Goal: Information Seeking & Learning: Learn about a topic

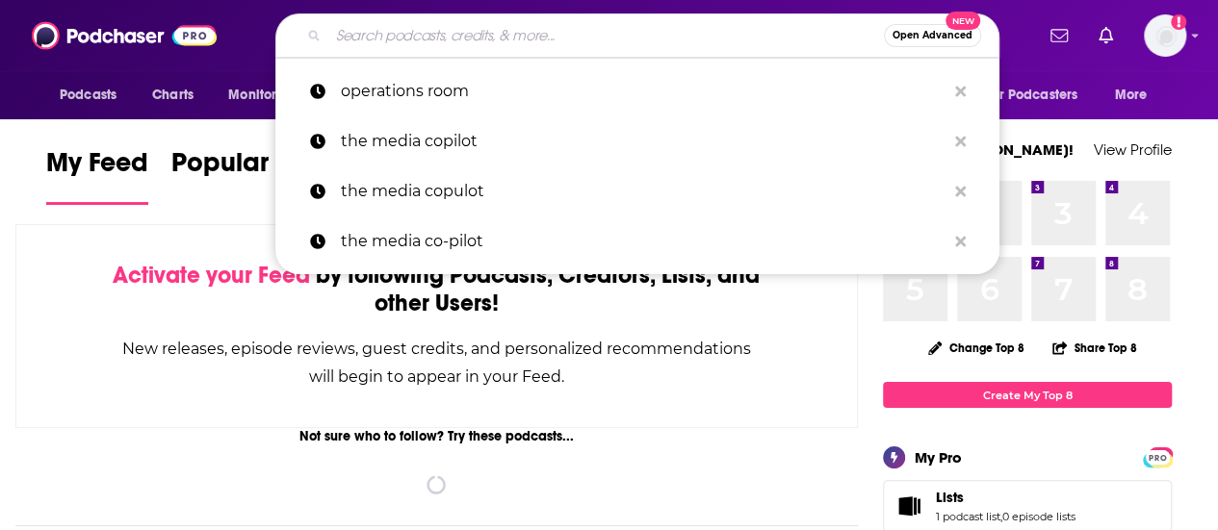
click at [570, 39] on input "Search podcasts, credits, & more..." at bounding box center [605, 35] width 555 height 31
paste input "Wildfire Mitigation"
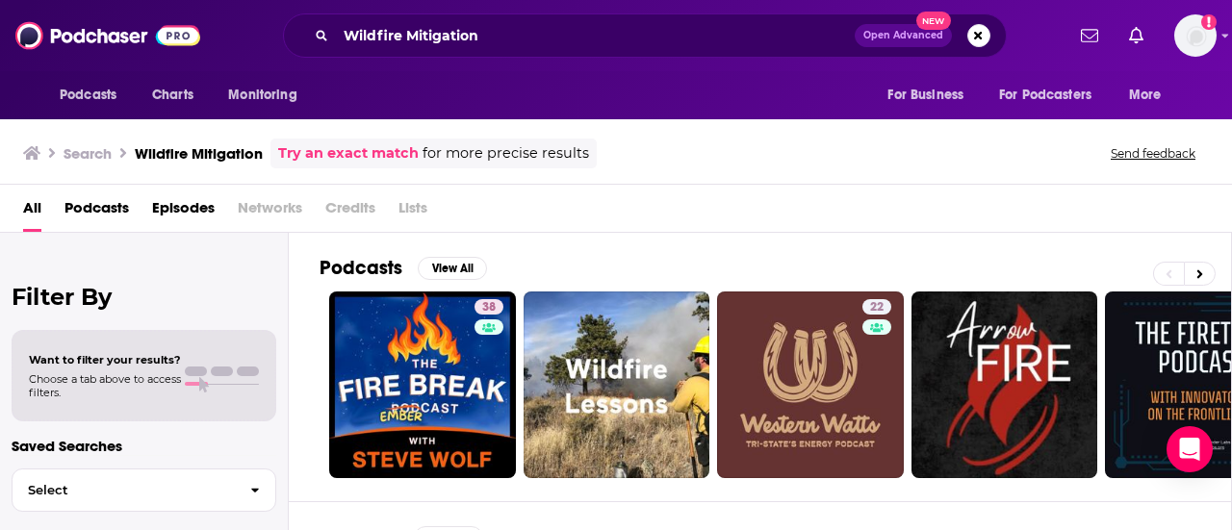
click at [98, 209] on span "Podcasts" at bounding box center [96, 212] width 64 height 39
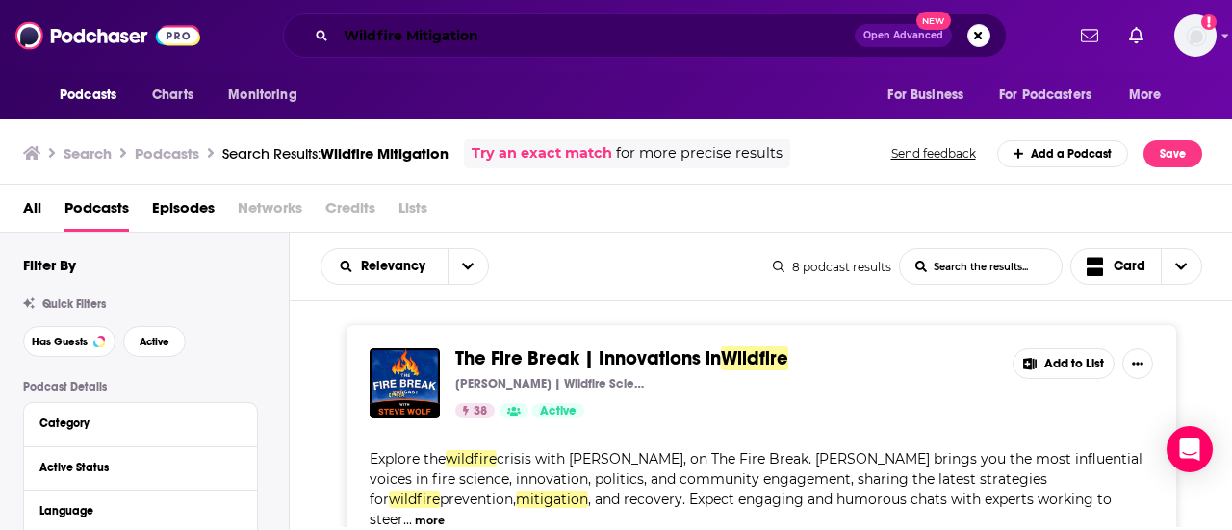
click at [522, 37] on input "Wildfire Mitigation" at bounding box center [595, 35] width 519 height 31
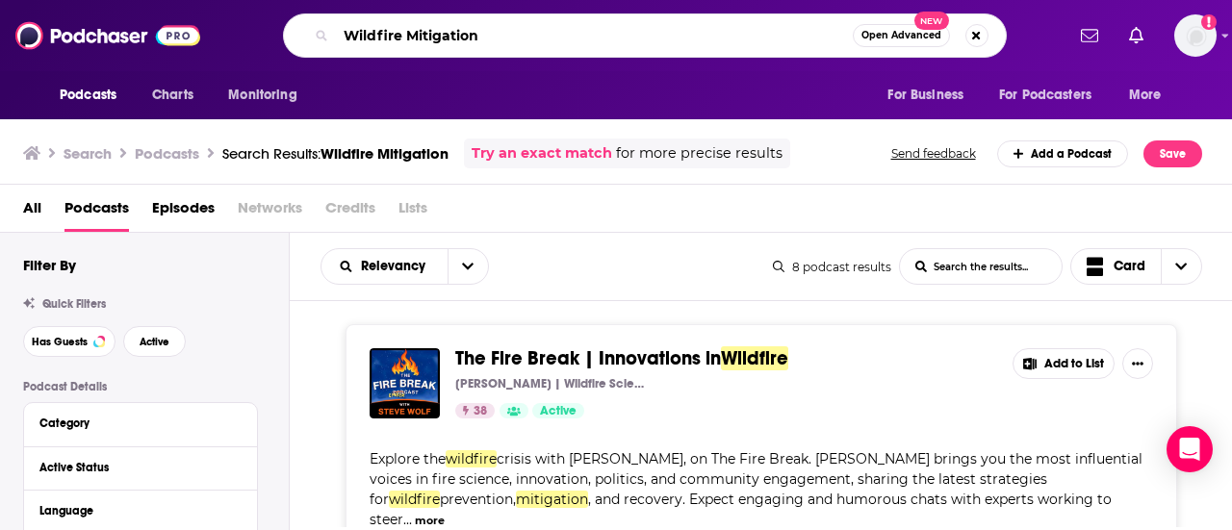
click at [522, 37] on input "Wildfire Mitigation" at bounding box center [594, 35] width 517 height 31
paste input ", All Things Wildfire"
type input "All Things Wildfire"
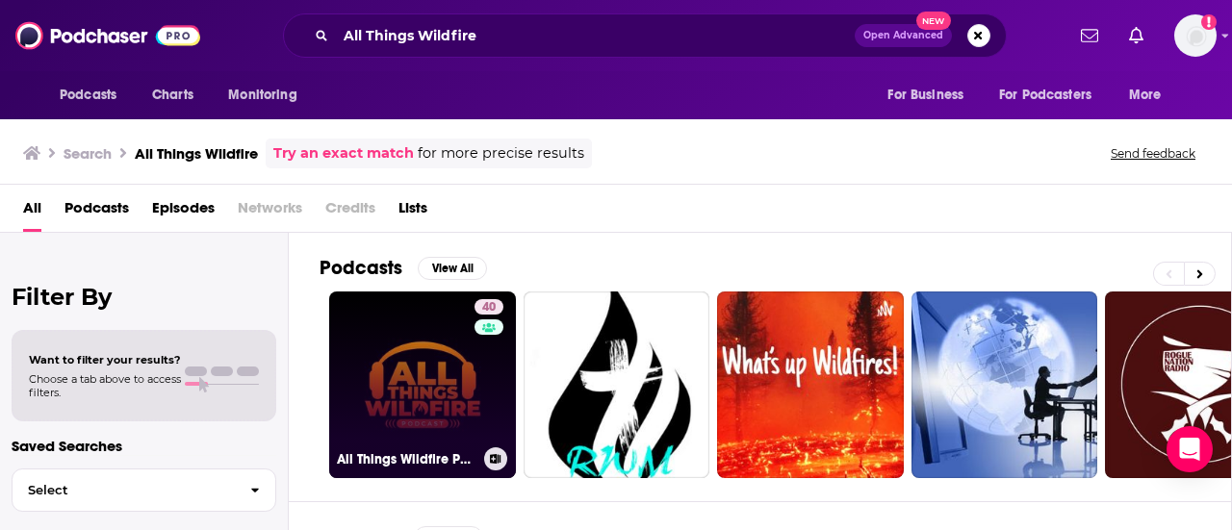
click at [455, 352] on link "40 All Things Wildfire Podcast" at bounding box center [422, 385] width 187 height 187
click at [425, 353] on link "40 All Things Wildfire Podcast" at bounding box center [422, 385] width 187 height 187
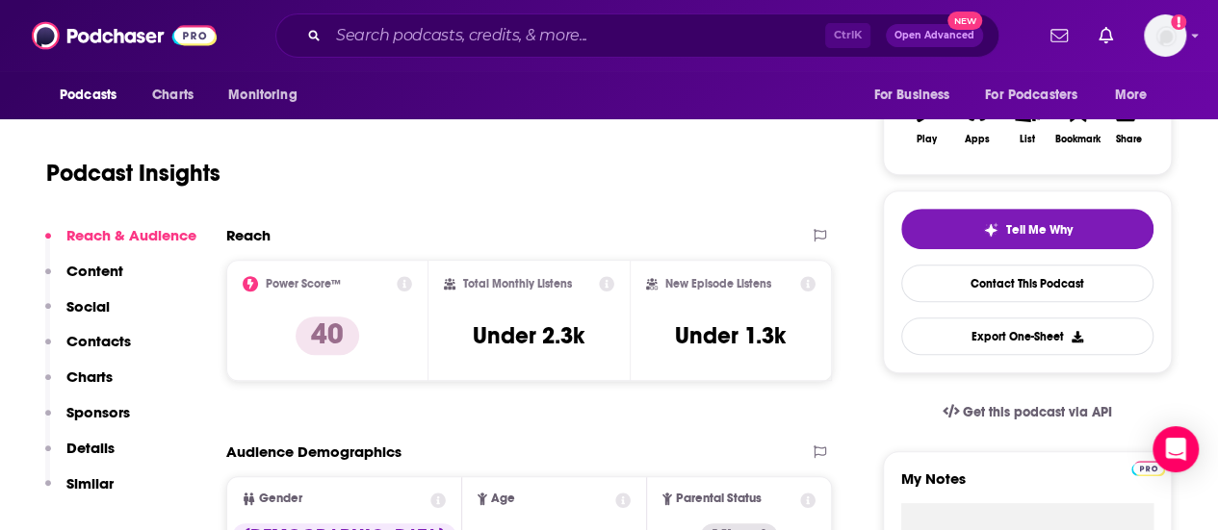
scroll to position [289, 0]
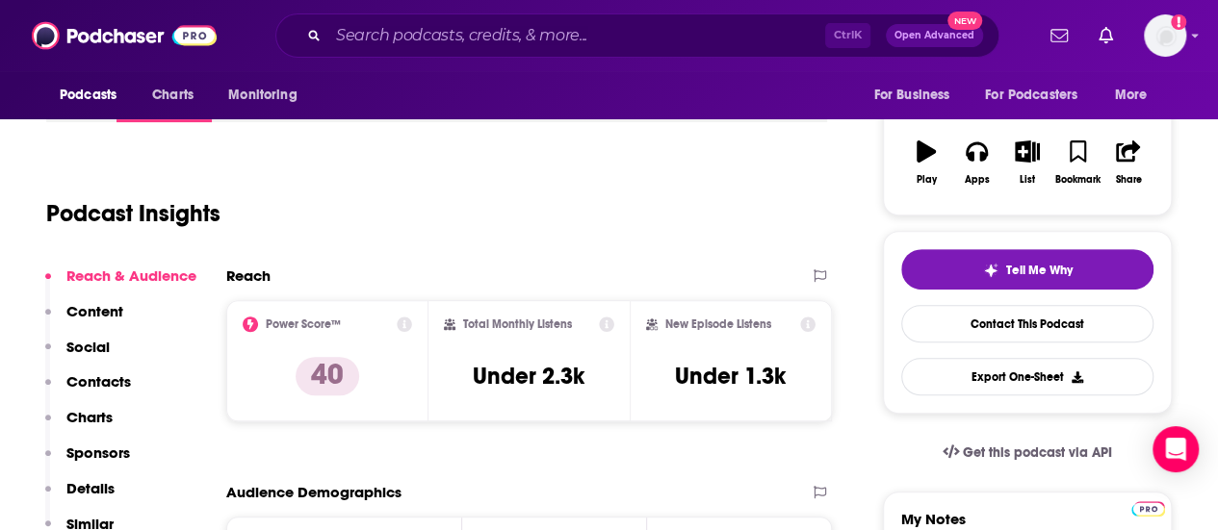
click at [456, 50] on div "Ctrl K Open Advanced New" at bounding box center [637, 35] width 724 height 44
click at [456, 39] on input "Search podcasts, credits, & more..." at bounding box center [576, 35] width 497 height 31
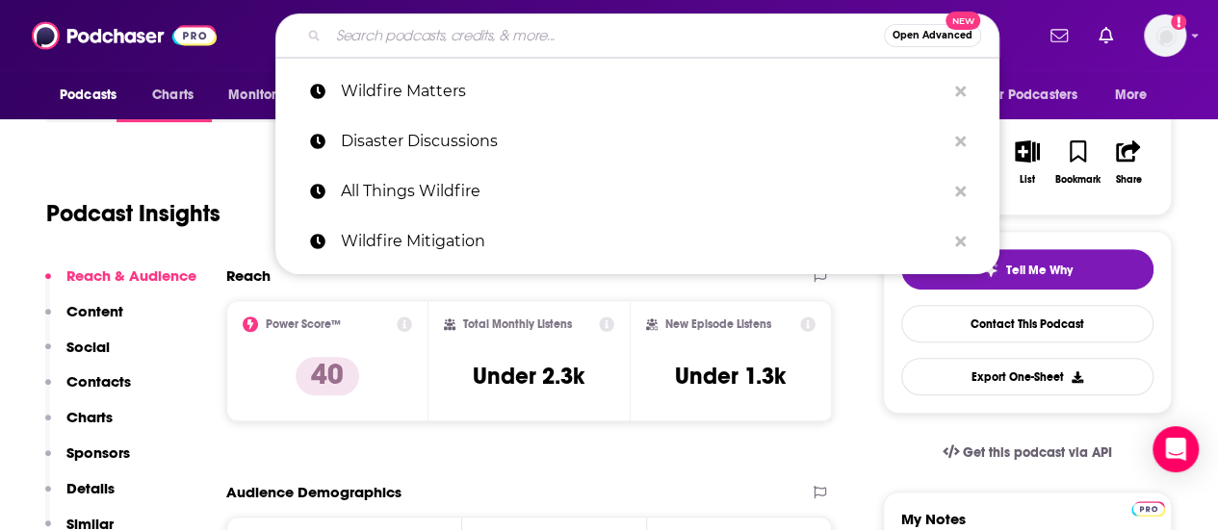
paste input "disaster discussions"
type input "disaster discussions"
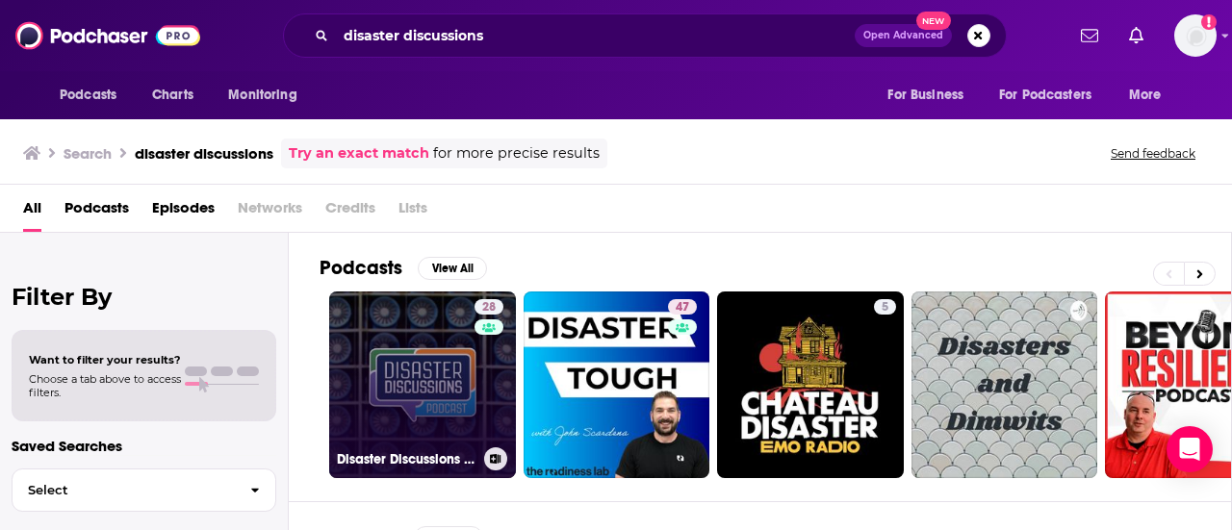
click at [445, 374] on link "28 Disaster Discussions Podcast" at bounding box center [422, 385] width 187 height 187
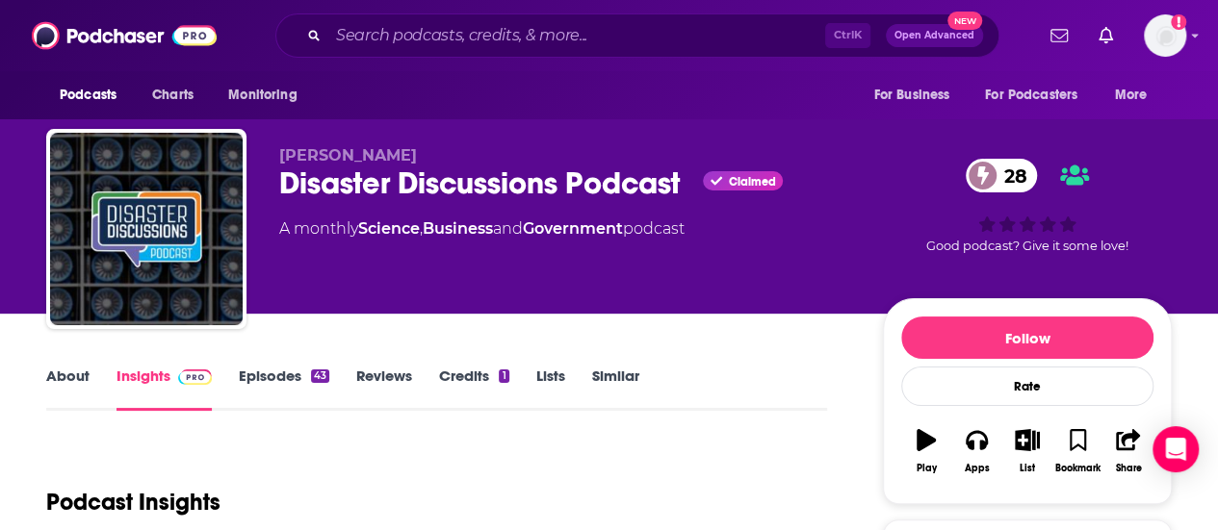
scroll to position [289, 0]
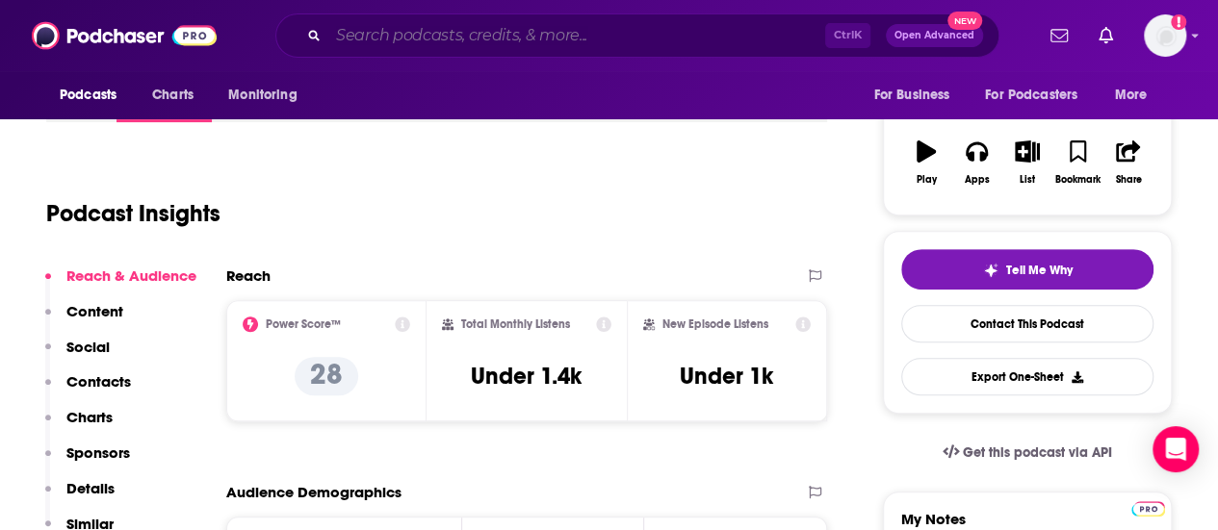
click at [374, 34] on input "Search podcasts, credits, & more..." at bounding box center [576, 35] width 497 height 31
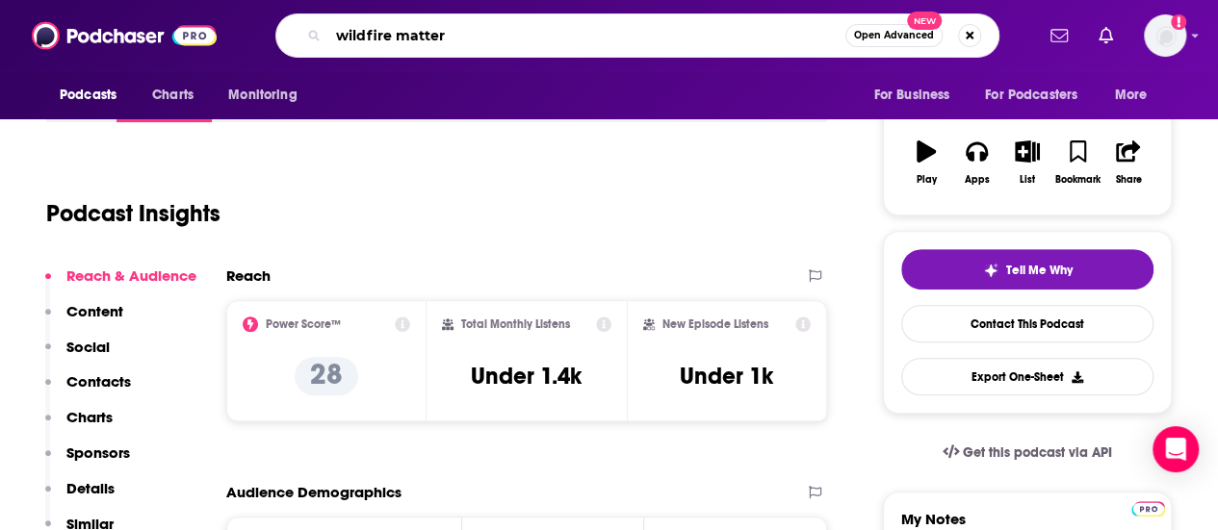
type input "wildfire matters"
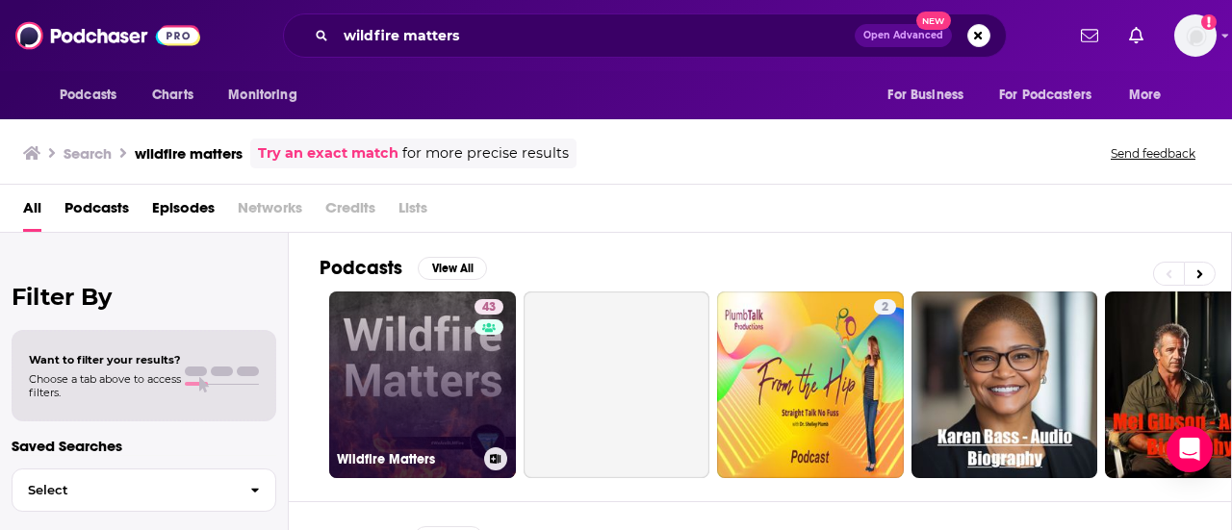
click at [455, 353] on link "43 Wildfire Matters" at bounding box center [422, 385] width 187 height 187
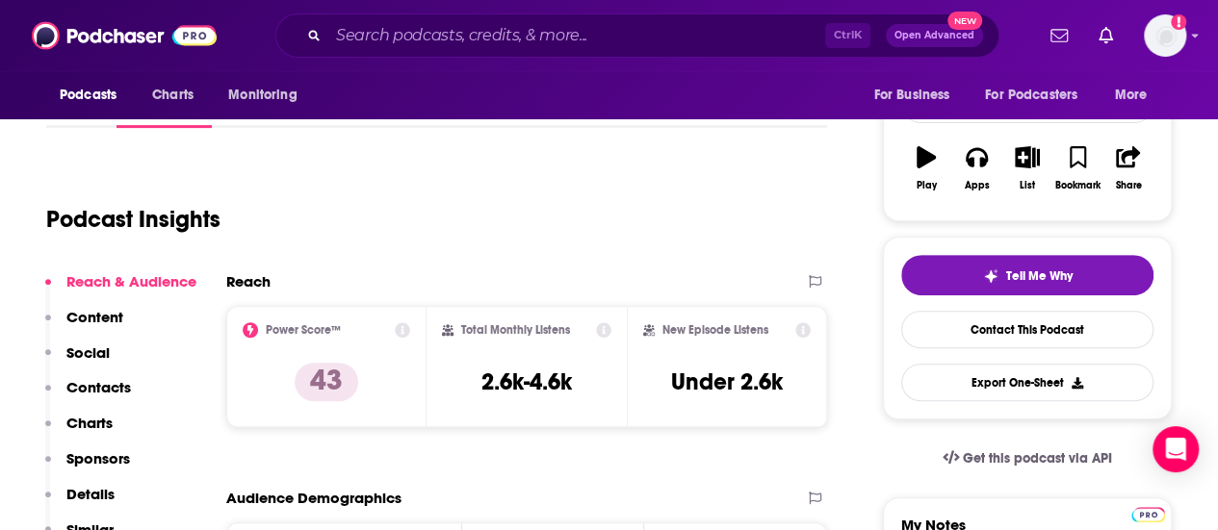
scroll to position [289, 0]
